Goal: Information Seeking & Learning: Learn about a topic

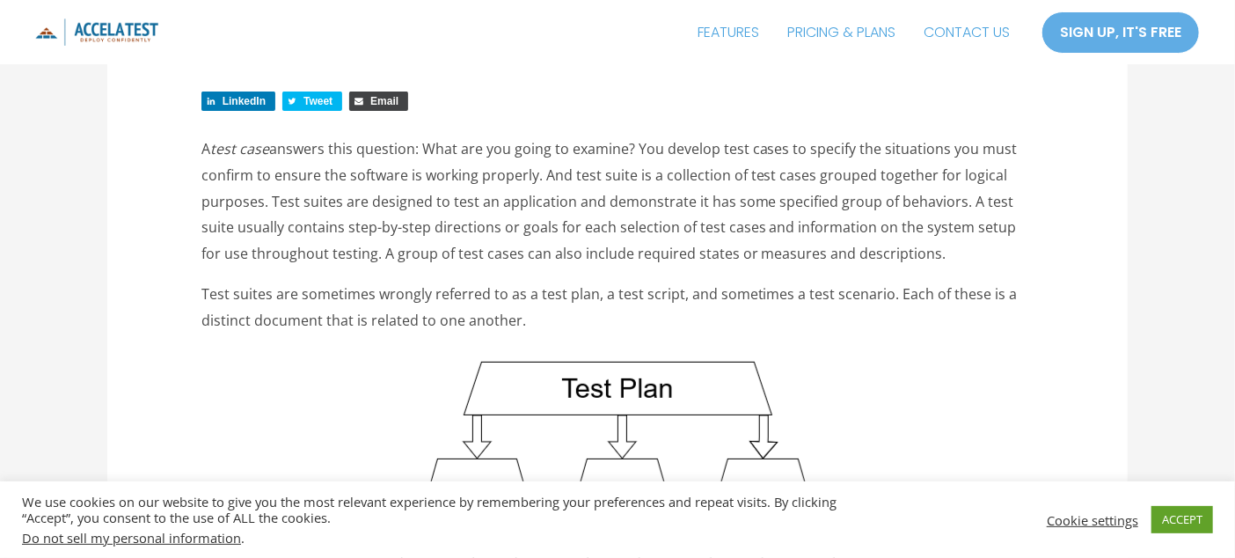
scroll to position [351, 0]
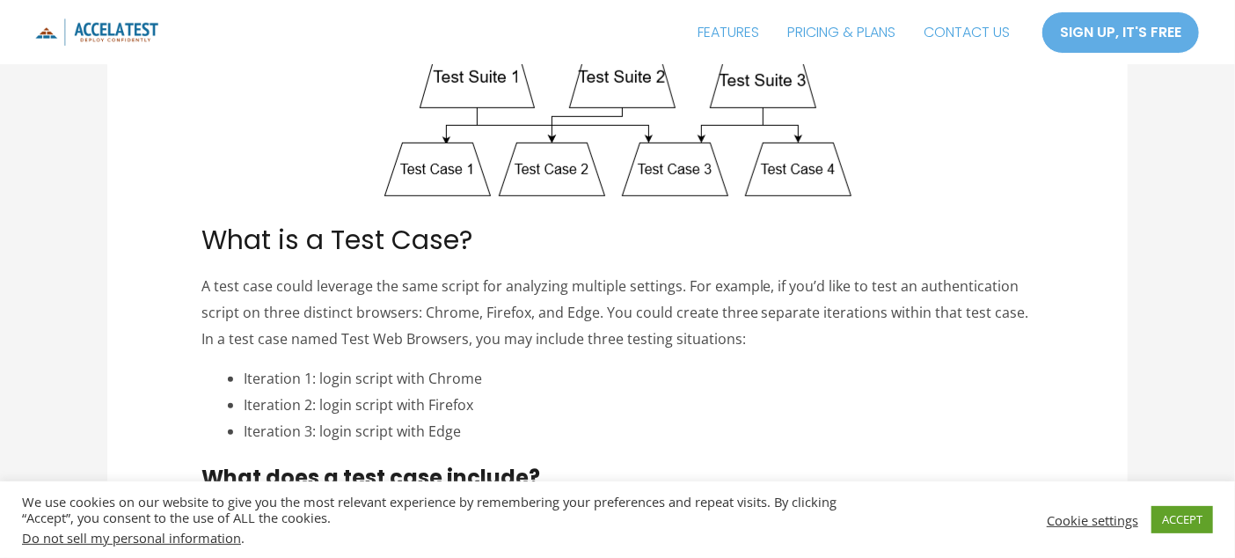
scroll to position [616, 0]
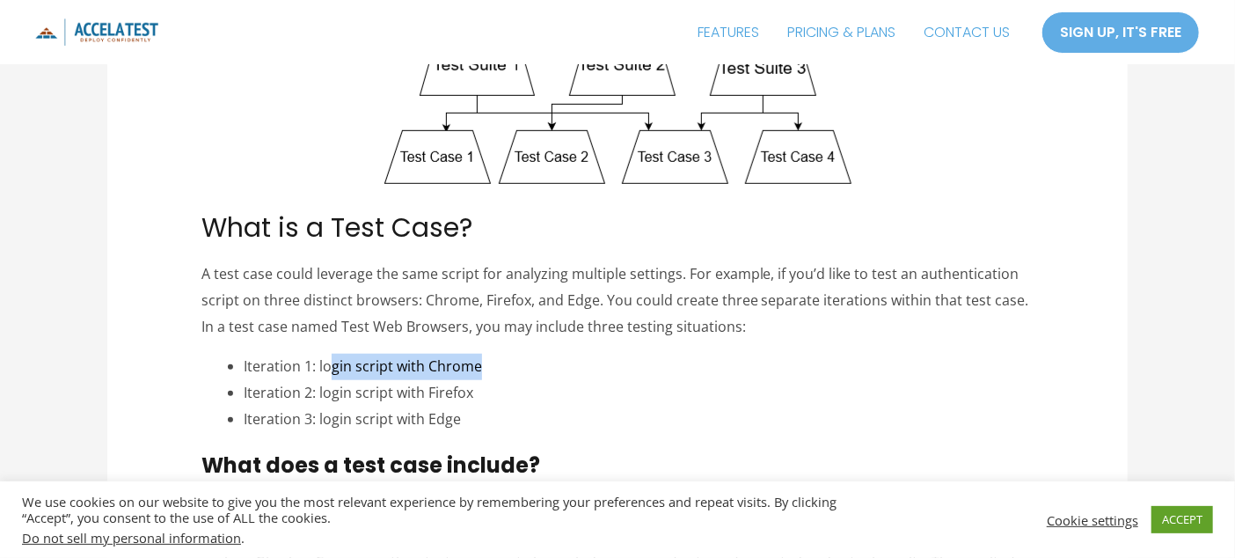
drag, startPoint x: 333, startPoint y: 377, endPoint x: 489, endPoint y: 369, distance: 156.8
click at [489, 369] on li "Iteration 1: login script with Chrome" at bounding box center [639, 367] width 791 height 26
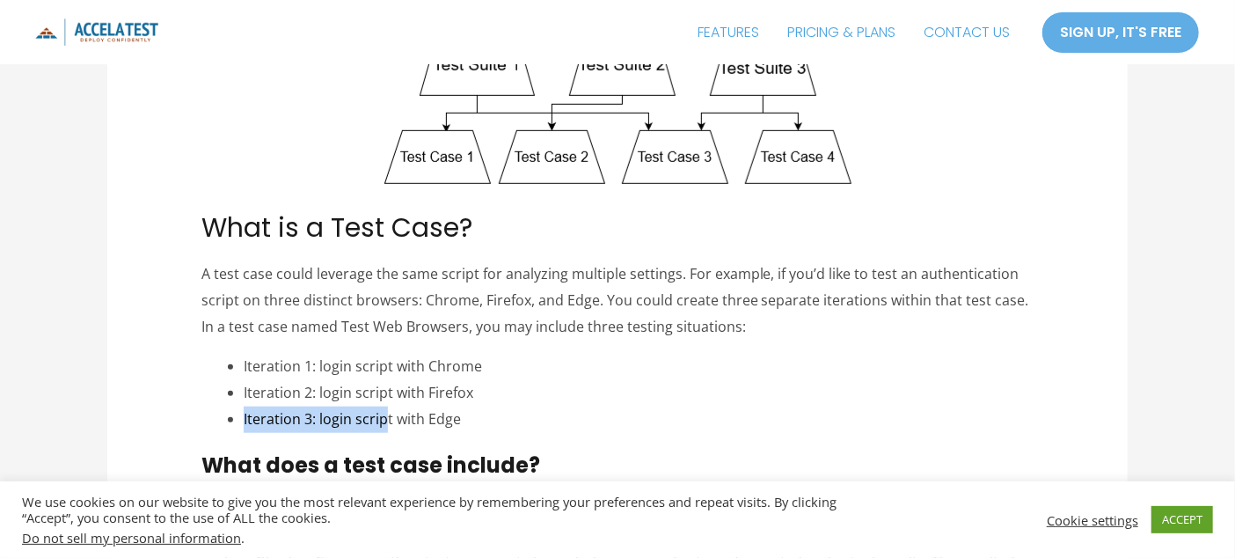
drag, startPoint x: 384, startPoint y: 405, endPoint x: 481, endPoint y: 399, distance: 97.8
click at [485, 399] on ul "Iteration 1: login script with Chrome Iteration 2: login script with Firefox It…" at bounding box center [639, 393] width 791 height 78
drag, startPoint x: 589, startPoint y: 374, endPoint x: 485, endPoint y: 369, distance: 104.8
click at [584, 373] on li "Iteration 1: login script with Chrome" at bounding box center [639, 367] width 791 height 26
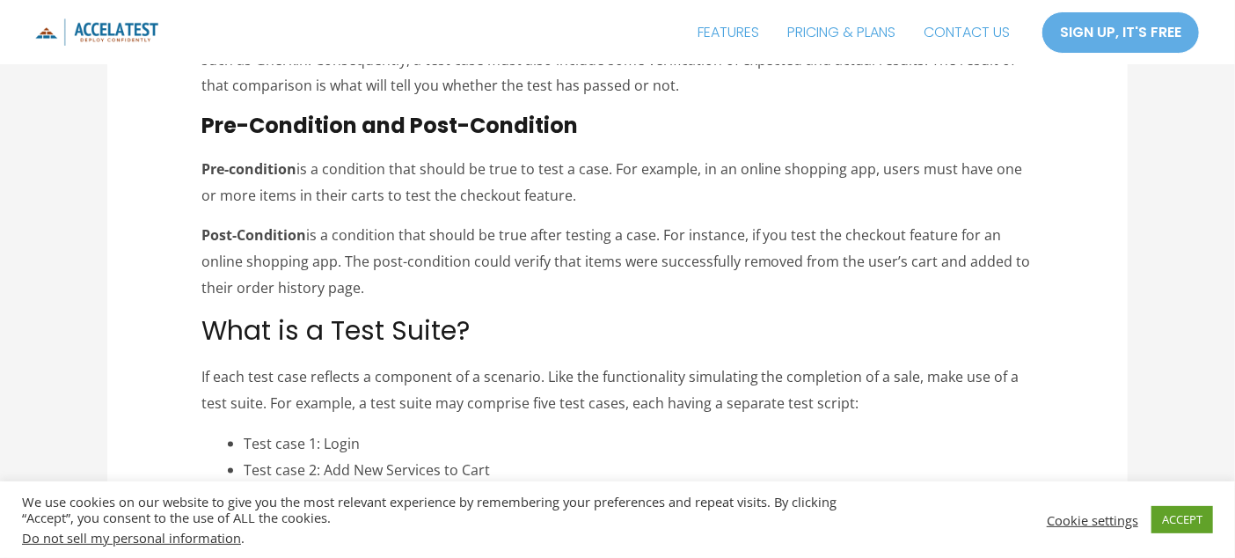
scroll to position [1144, 0]
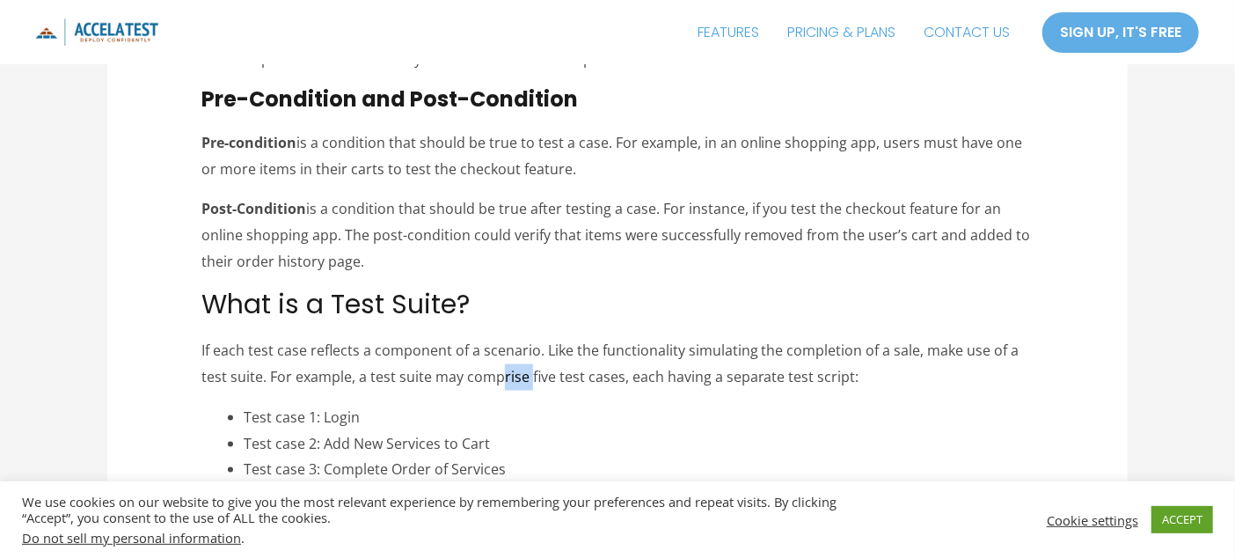
drag, startPoint x: 501, startPoint y: 383, endPoint x: 527, endPoint y: 383, distance: 25.5
click at [527, 383] on p "If each test case reflects a component of a scenario. Like the functionality si…" at bounding box center [617, 364] width 833 height 52
click at [596, 382] on p "If each test case reflects a component of a scenario. Like the functionality si…" at bounding box center [617, 364] width 833 height 52
drag, startPoint x: 534, startPoint y: 380, endPoint x: 755, endPoint y: 408, distance: 222.6
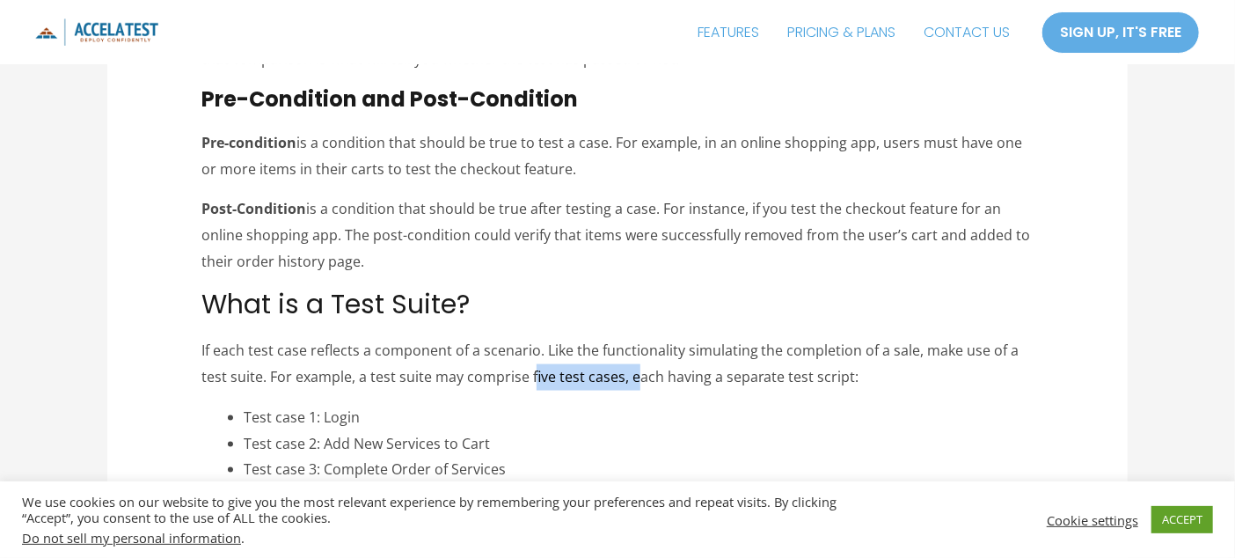
click at [641, 381] on p "If each test case reflects a component of a scenario. Like the functionality si…" at bounding box center [617, 364] width 833 height 52
click at [755, 408] on li "Test case 1: Login" at bounding box center [639, 418] width 791 height 26
drag, startPoint x: 244, startPoint y: 413, endPoint x: 361, endPoint y: 421, distance: 117.3
click at [361, 421] on li "Test case 1: Login" at bounding box center [639, 418] width 791 height 26
click at [384, 405] on li "Test case 1: Login" at bounding box center [639, 418] width 791 height 26
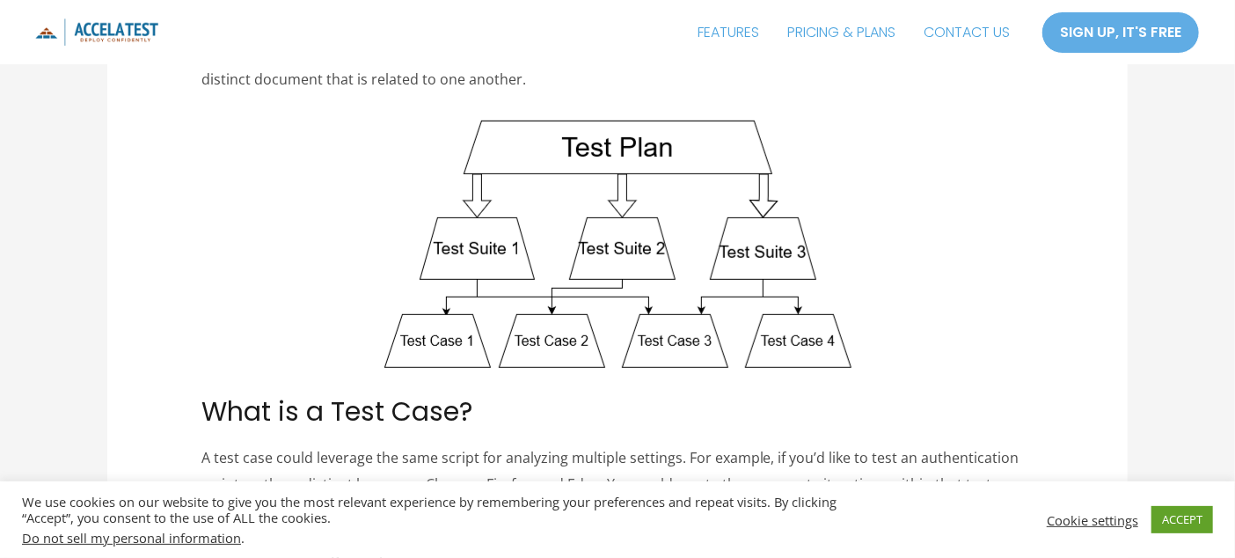
scroll to position [440, 0]
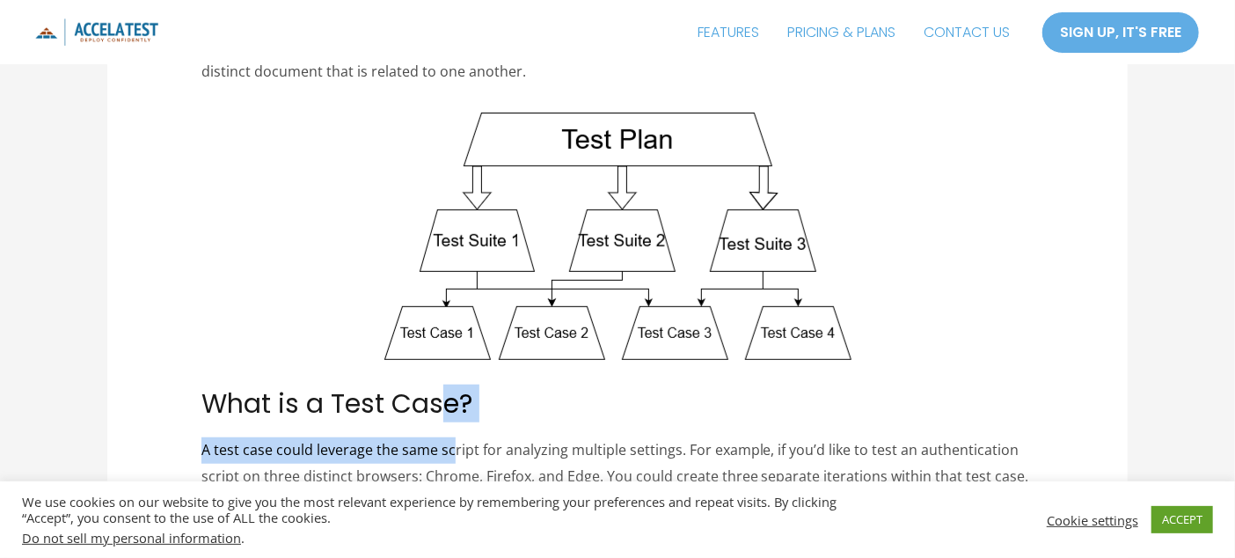
drag, startPoint x: 450, startPoint y: 410, endPoint x: 455, endPoint y: 450, distance: 40.8
click at [620, 233] on img at bounding box center [617, 236] width 467 height 247
click at [622, 227] on img at bounding box center [617, 236] width 467 height 247
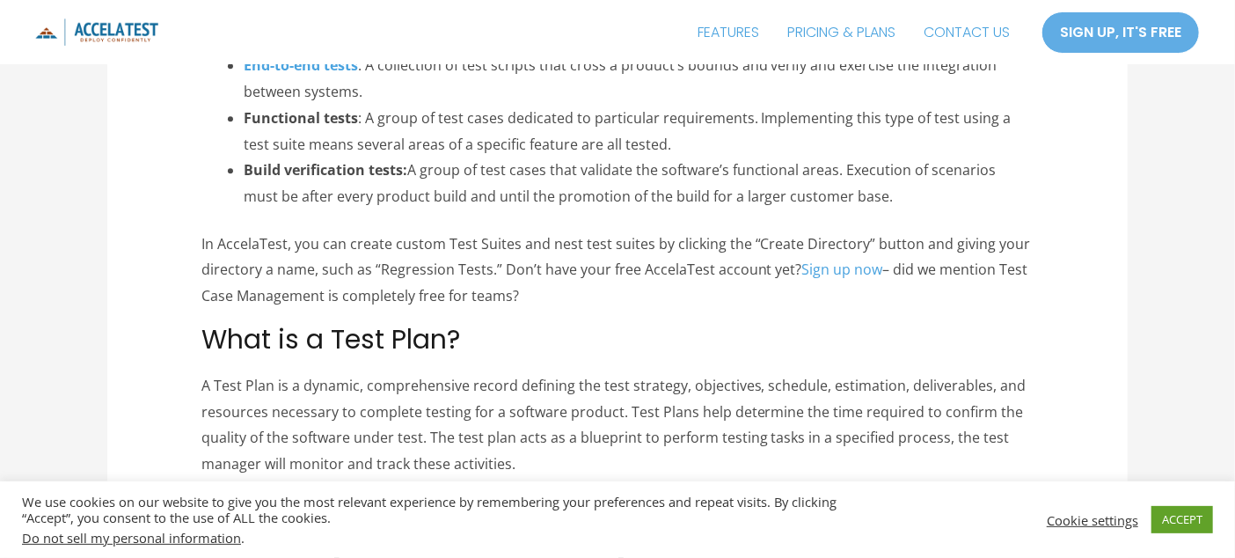
scroll to position [2551, 0]
